Goal: Transaction & Acquisition: Purchase product/service

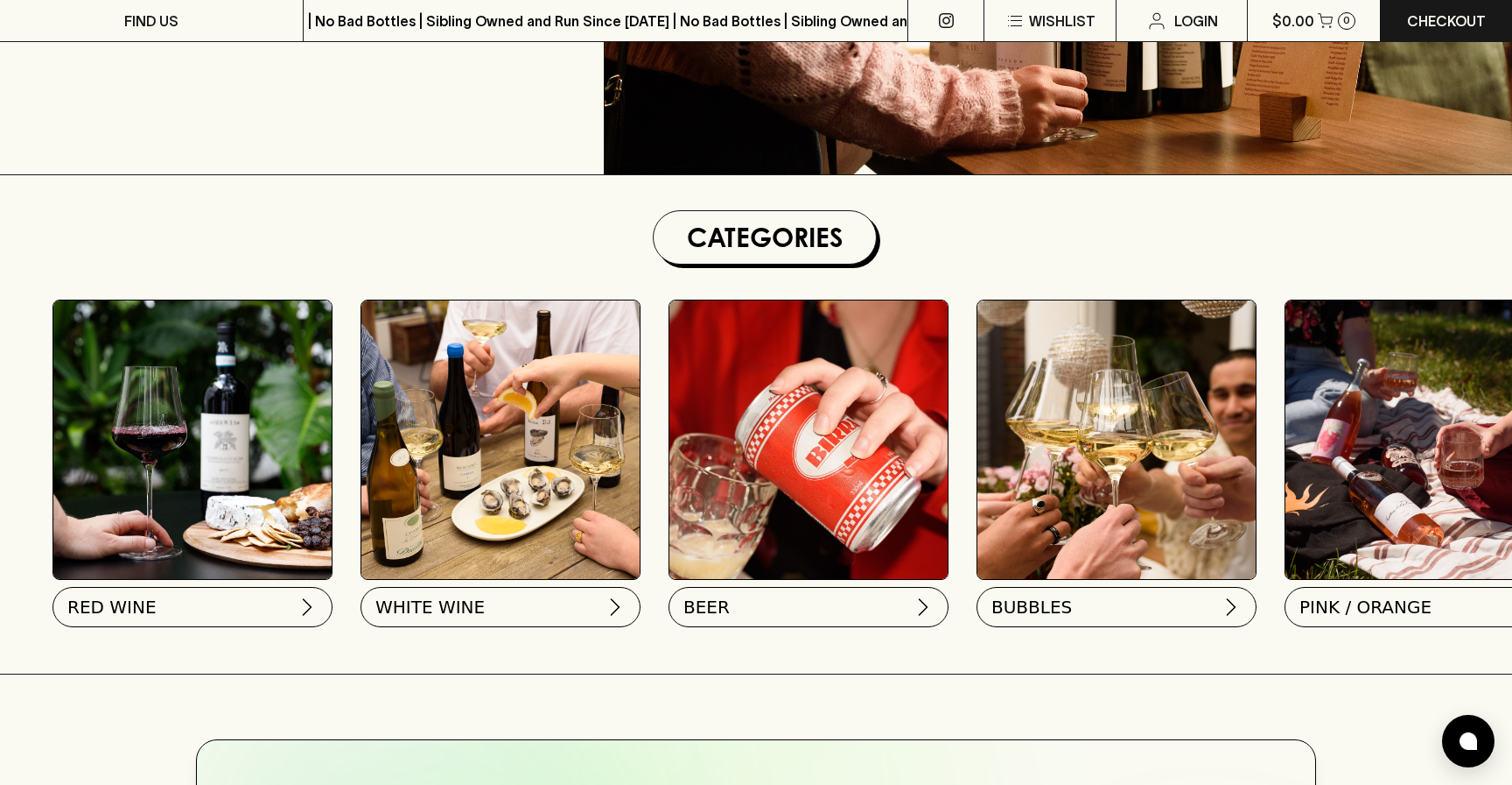
scroll to position [323, 0]
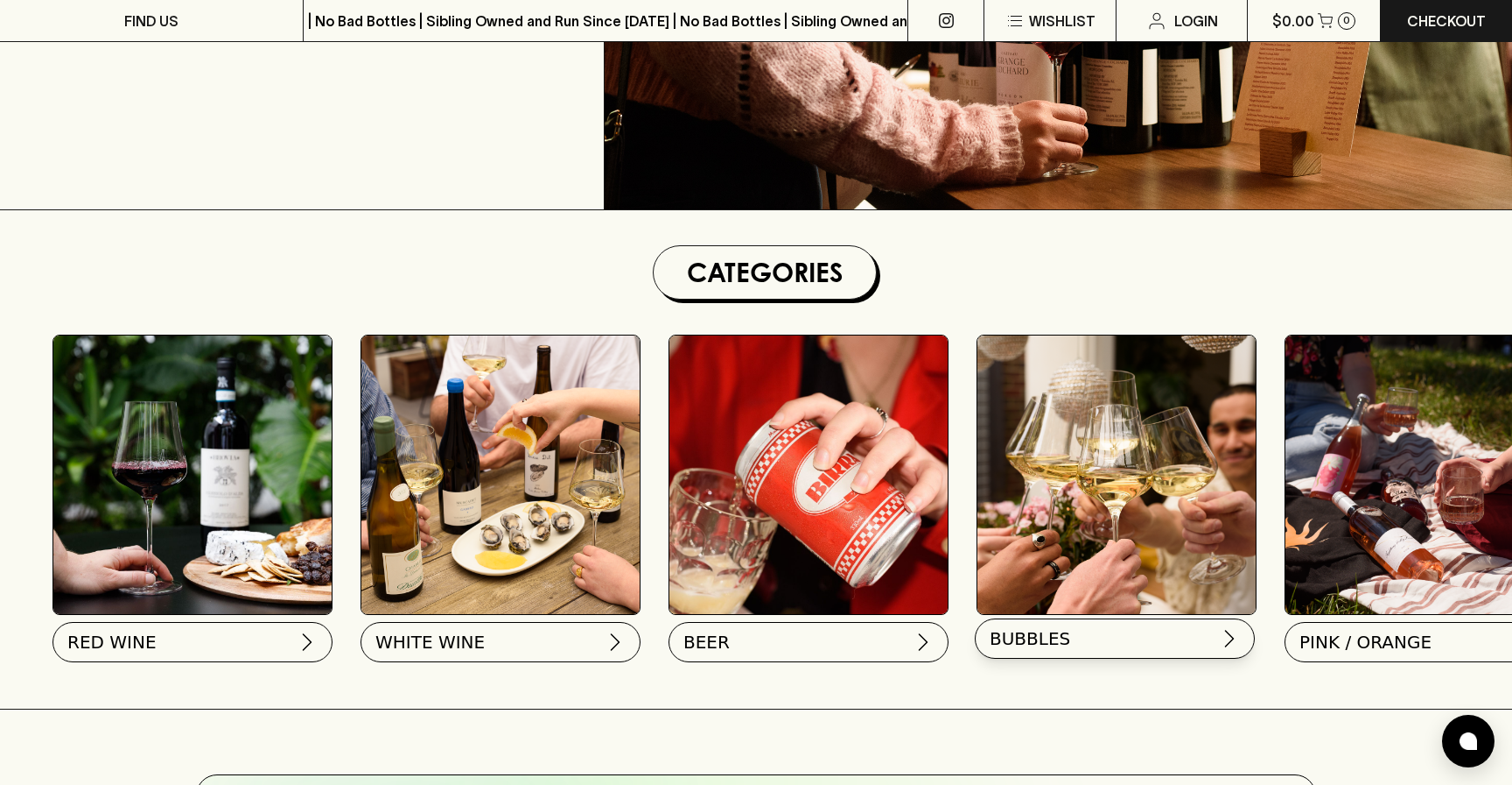
click at [1083, 632] on button "BUBBLES" at bounding box center [1114, 638] width 280 height 40
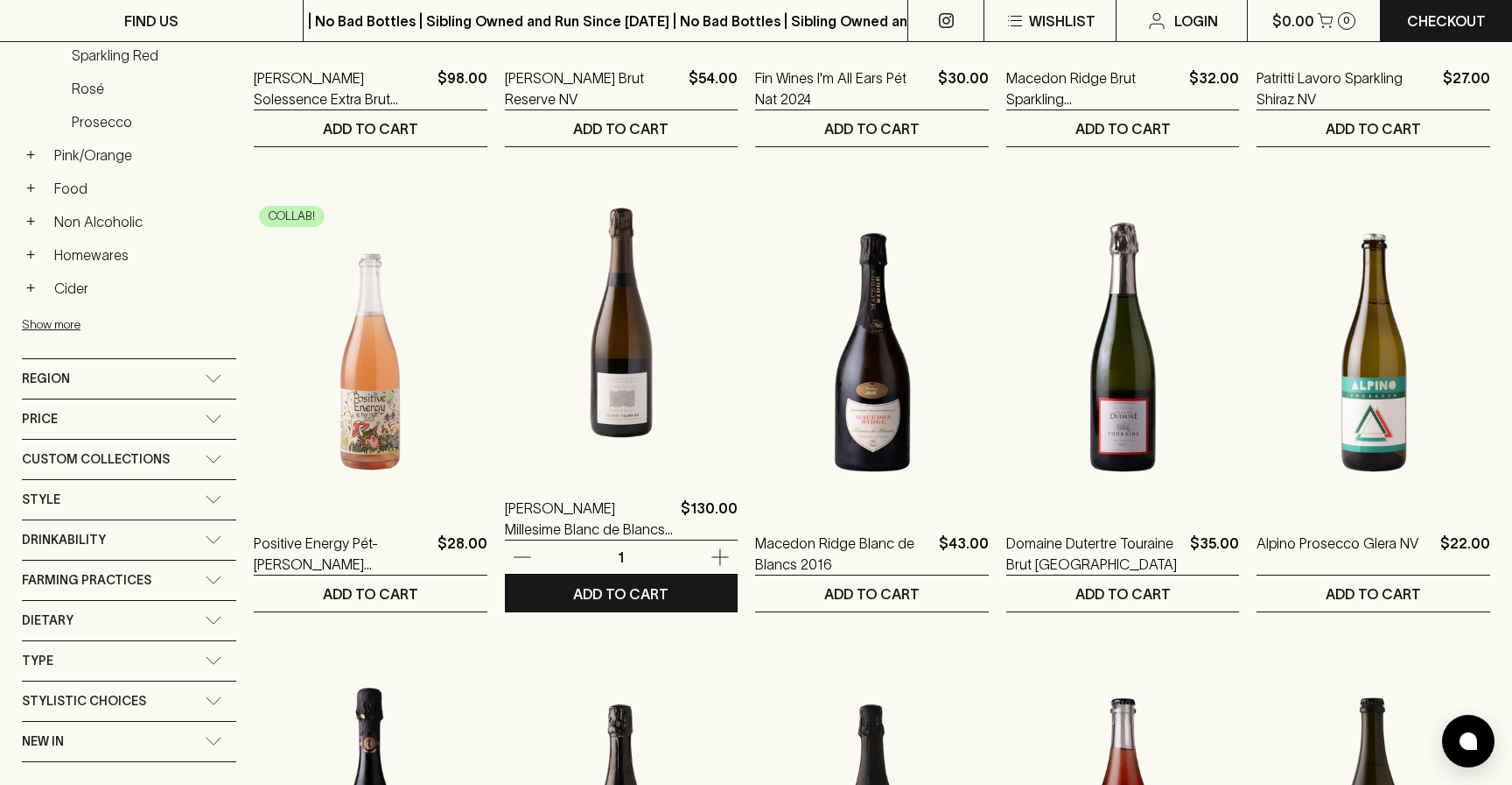
scroll to position [625, 0]
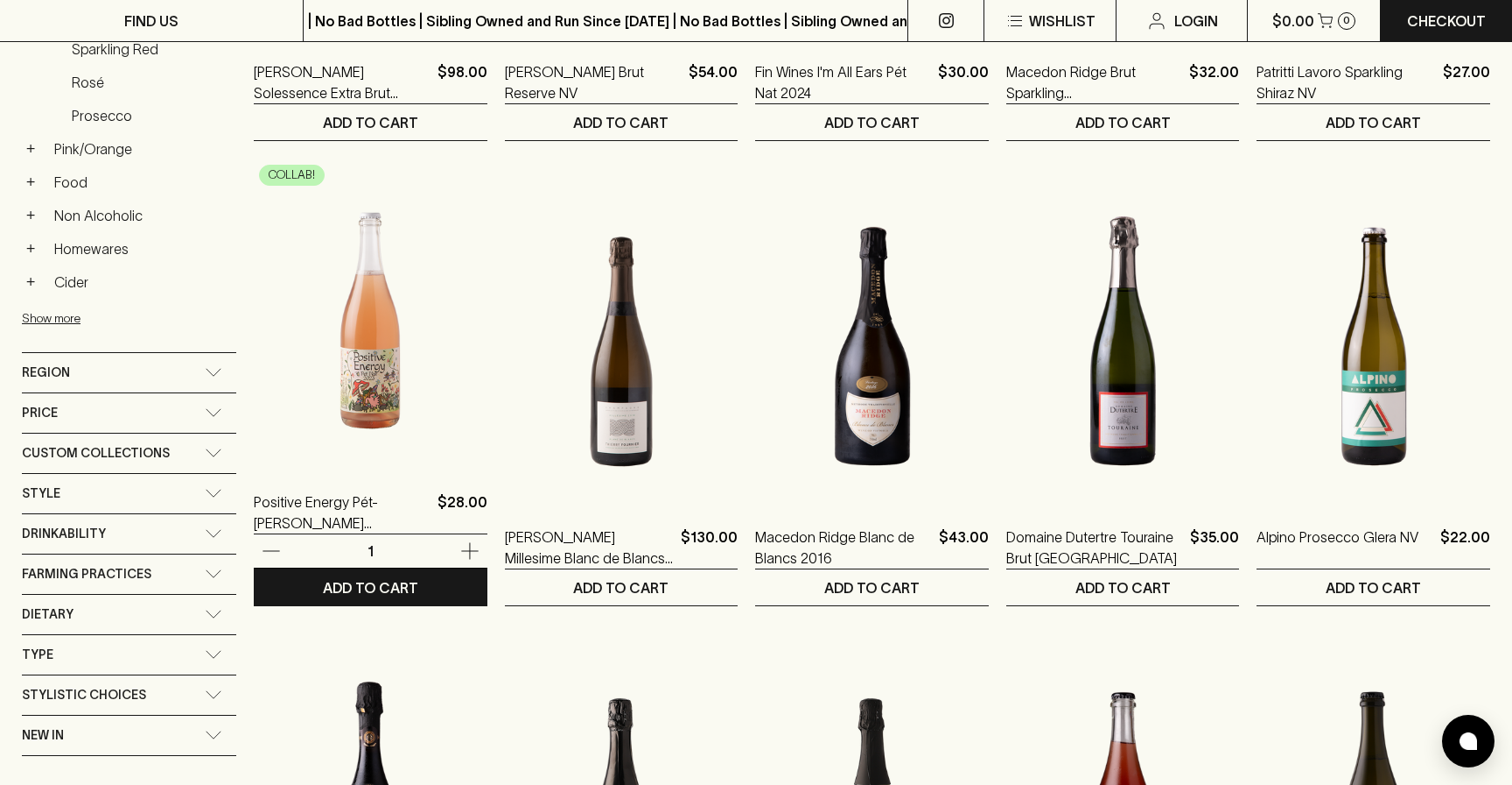
click at [343, 359] on img at bounding box center [371, 311] width 234 height 306
